Goal: Check status: Check status

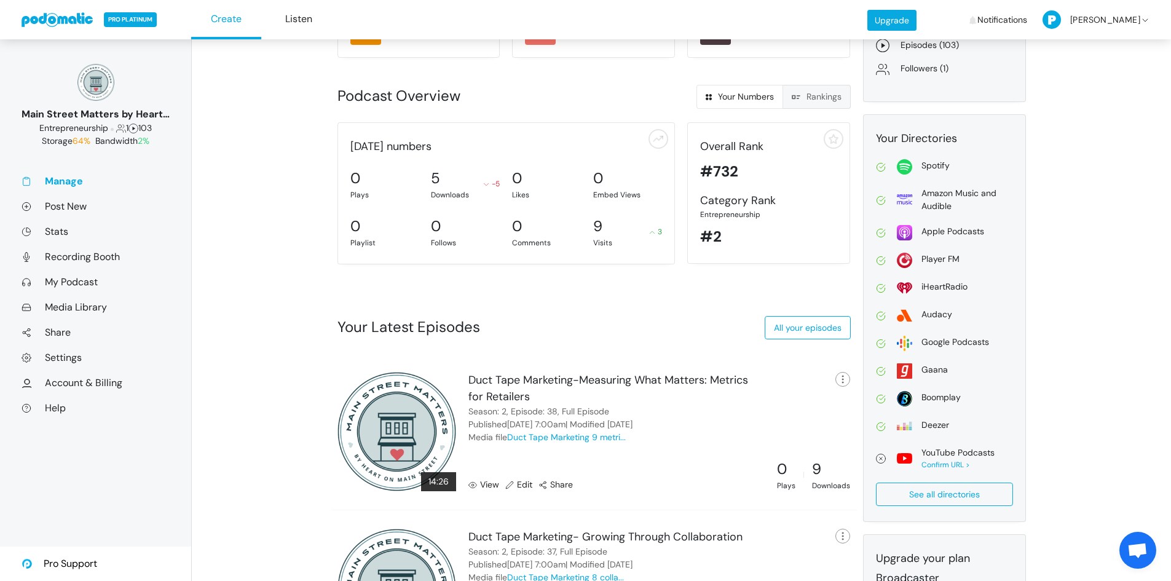
scroll to position [215, 0]
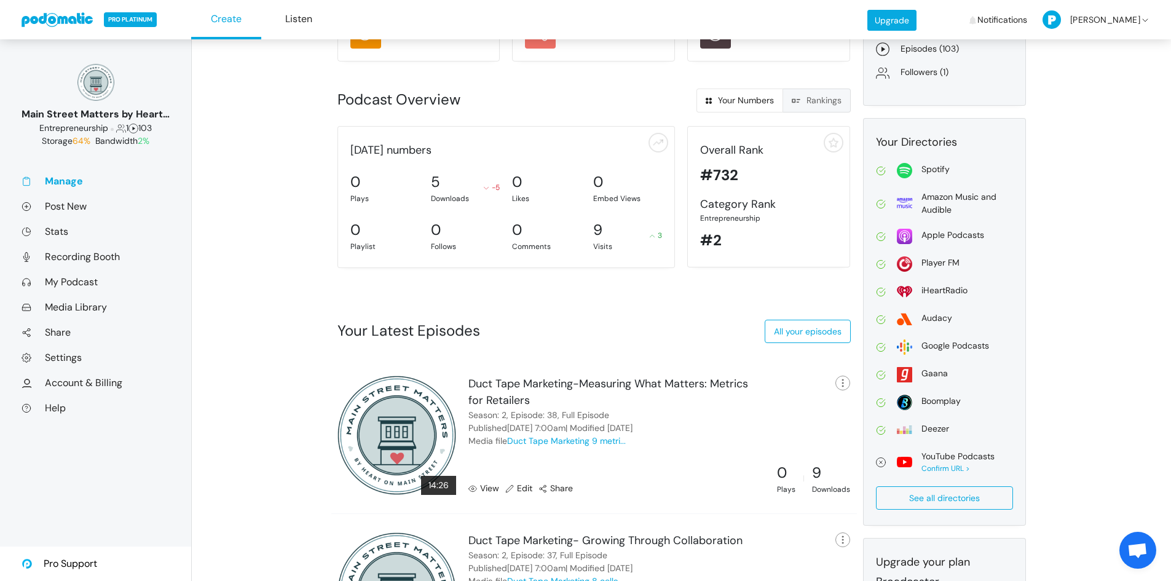
click at [490, 486] on link "View" at bounding box center [484, 488] width 31 height 13
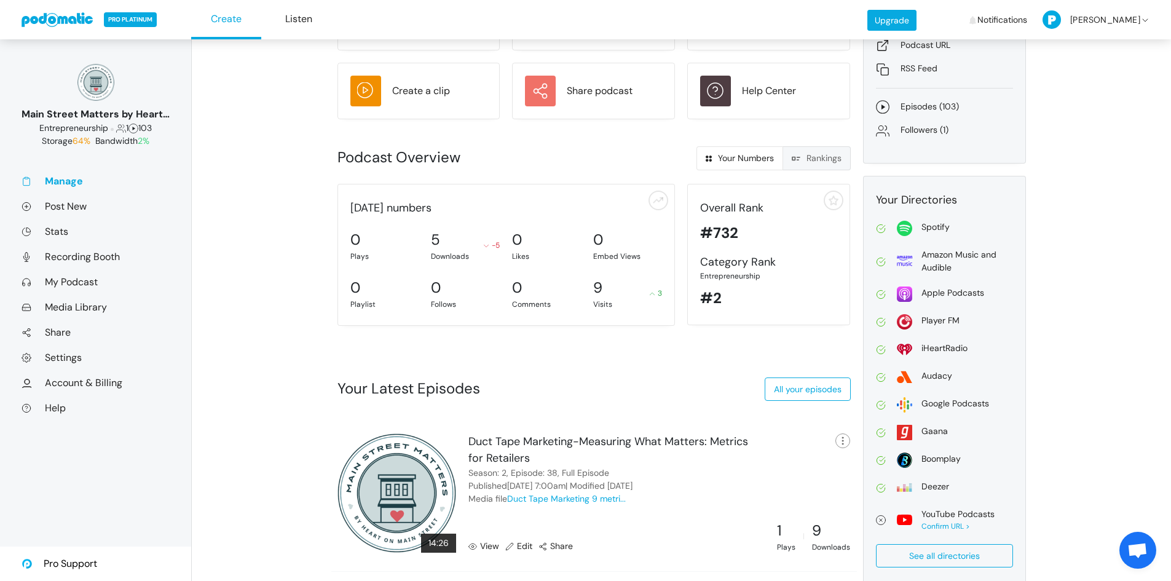
scroll to position [154, 0]
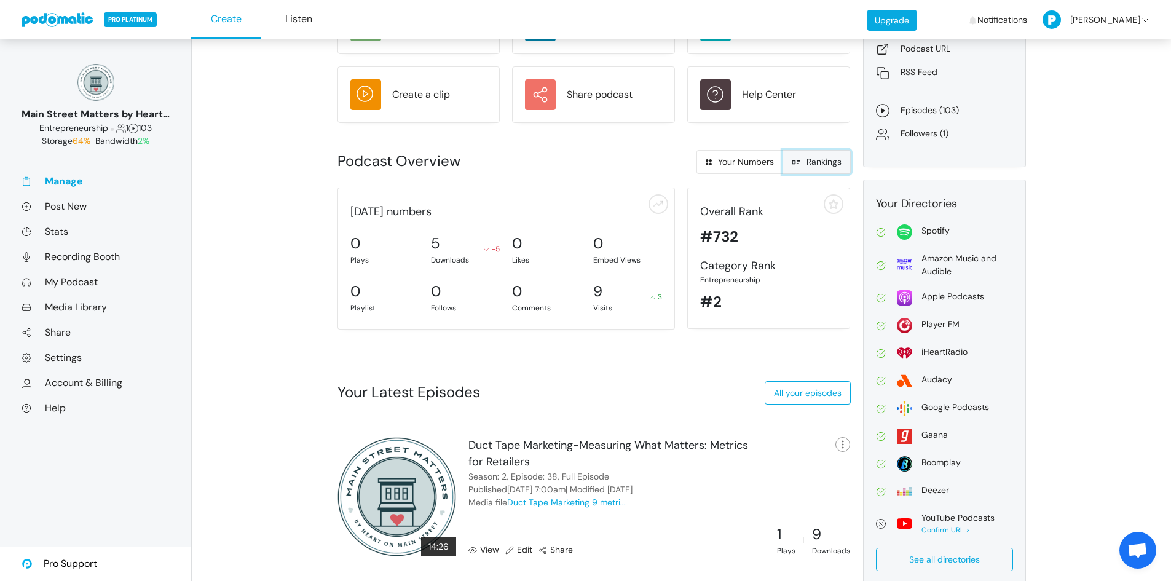
click at [801, 164] on span at bounding box center [799, 161] width 15 height 11
radio input "true"
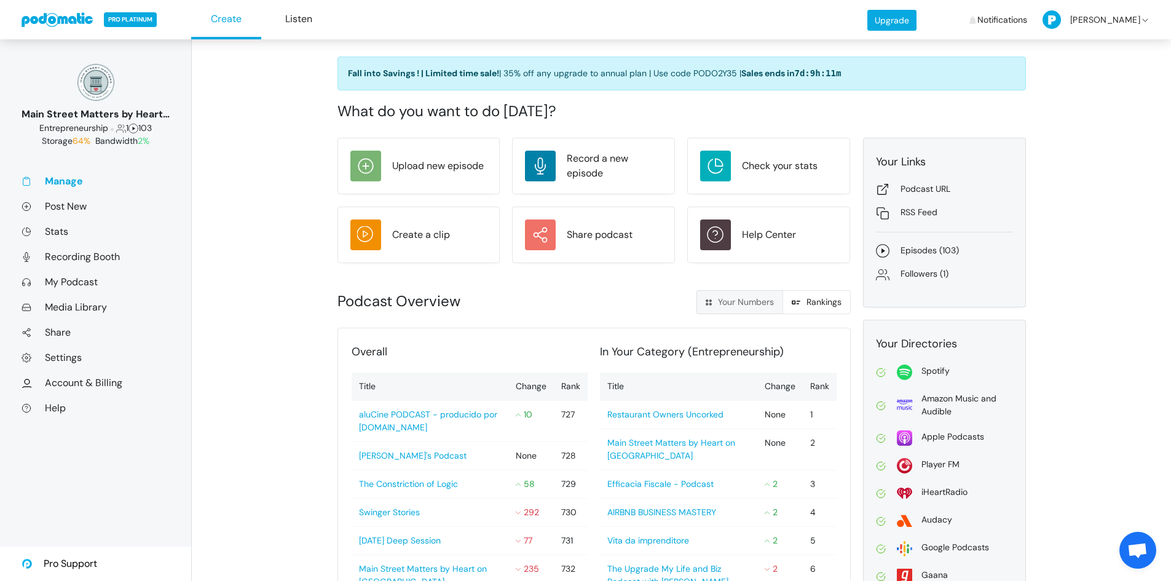
scroll to position [0, 0]
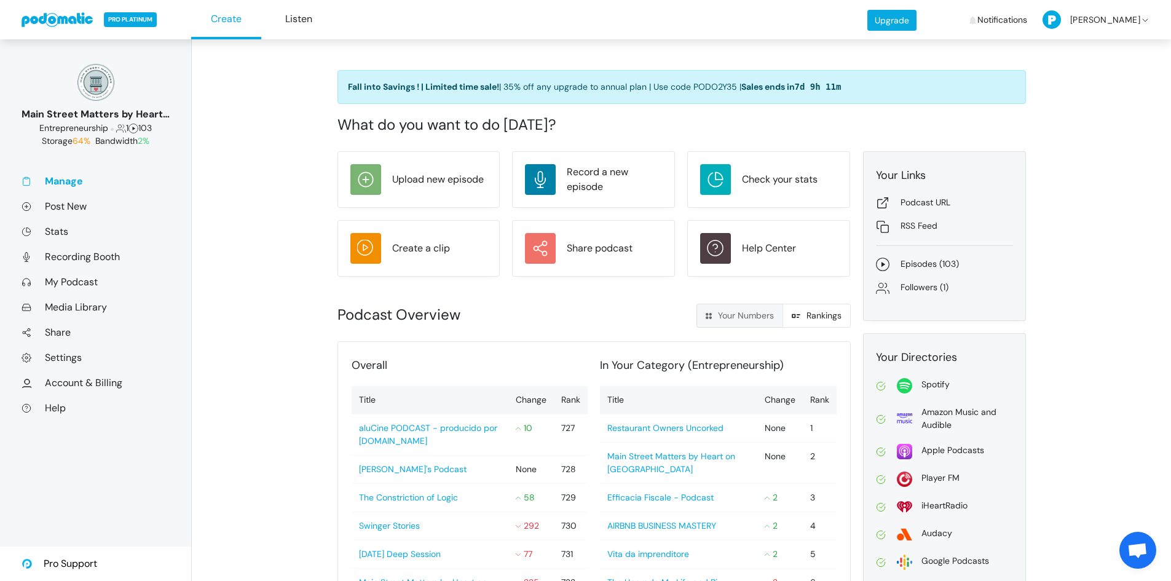
click at [76, 176] on link "Manage" at bounding box center [96, 181] width 148 height 13
